Goal: Navigation & Orientation: Find specific page/section

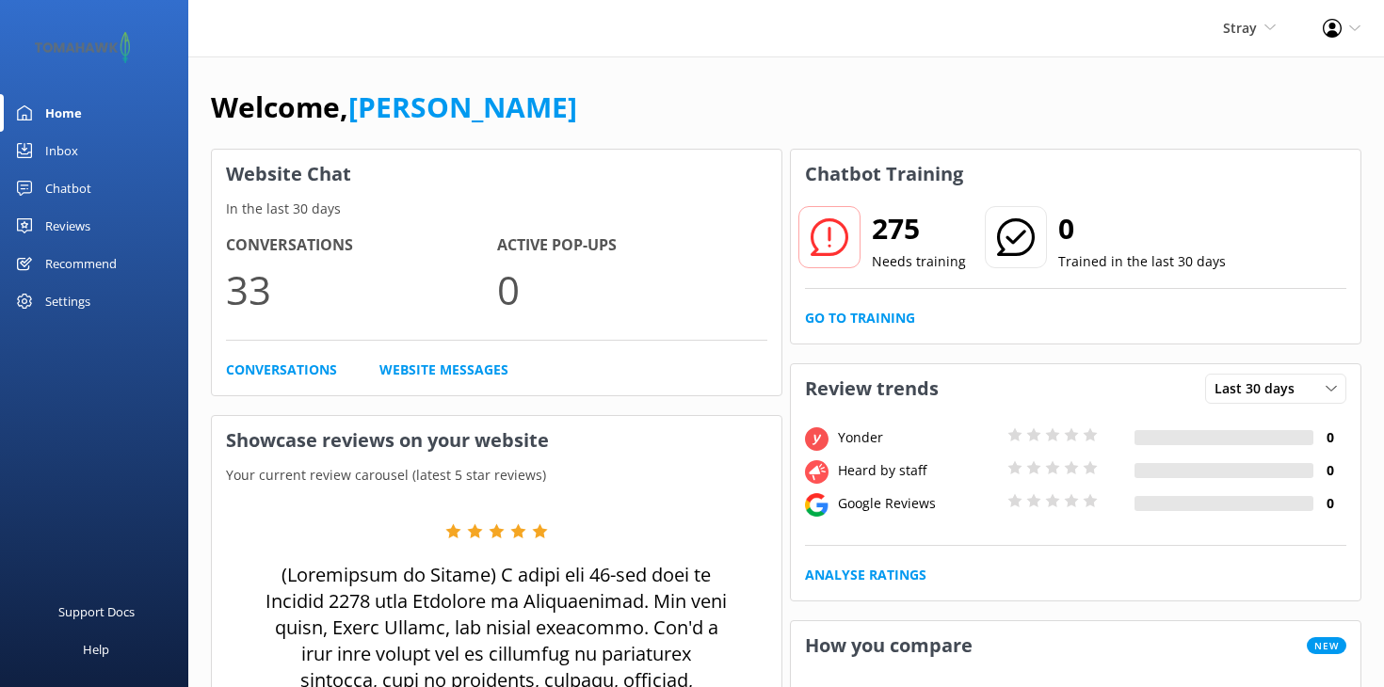
click at [50, 109] on div "Home" at bounding box center [63, 113] width 37 height 38
click at [1245, 29] on span "Stray" at bounding box center [1240, 28] width 34 height 18
click at [1184, 123] on link "Kirra Tours" at bounding box center [1206, 126] width 188 height 45
